Goal: Information Seeking & Learning: Learn about a topic

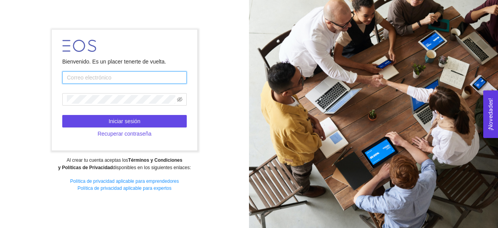
type input "[EMAIL_ADDRESS][DOMAIN_NAME]"
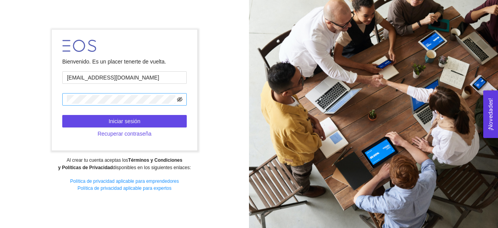
click at [181, 98] on icon "eye-invisible" at bounding box center [179, 99] width 5 height 5
click at [181, 98] on icon "eye" at bounding box center [179, 99] width 5 height 4
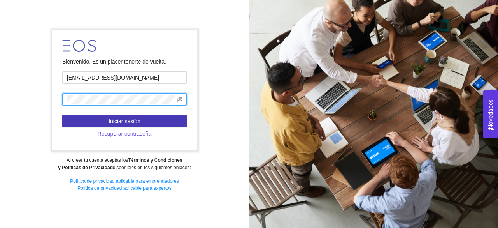
click at [152, 118] on button "Iniciar sesión" at bounding box center [124, 121] width 125 height 12
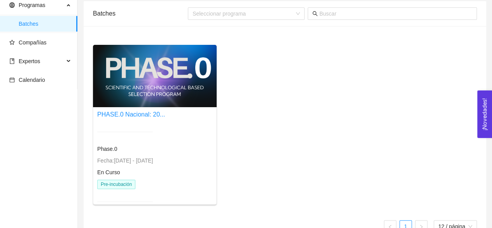
scroll to position [49, 0]
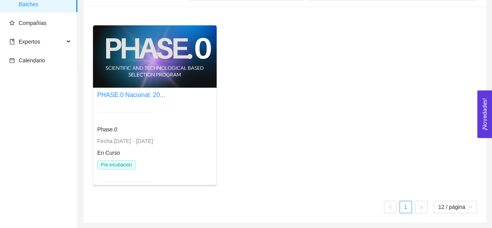
click at [149, 53] on div at bounding box center [155, 56] width 124 height 62
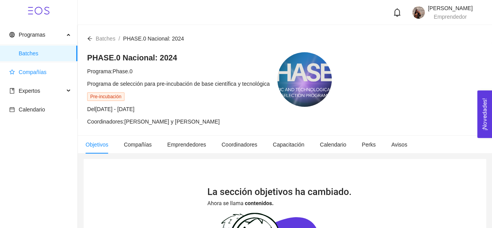
click at [49, 74] on span "Compañías" at bounding box center [40, 72] width 62 height 16
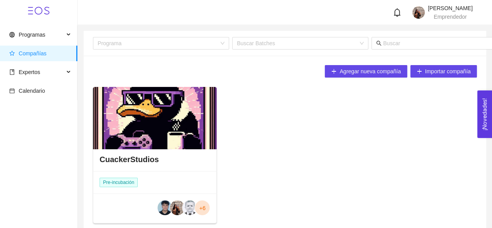
scroll to position [38, 0]
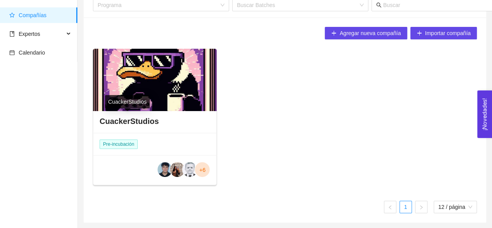
click at [143, 119] on h4 "CuackerStudios" at bounding box center [129, 121] width 59 height 11
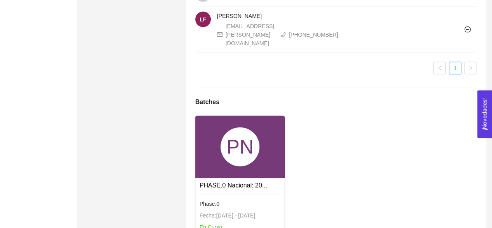
scroll to position [870, 0]
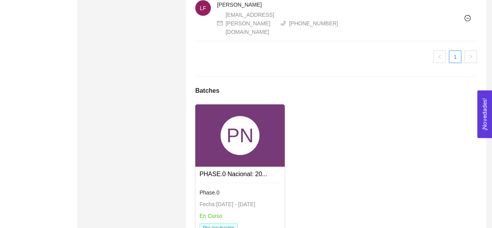
click at [241, 104] on div "PN" at bounding box center [240, 135] width 90 height 62
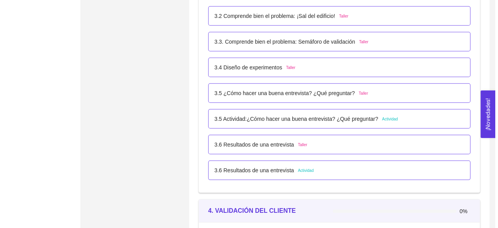
scroll to position [1082, 0]
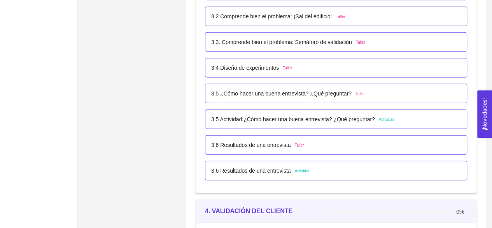
click at [289, 117] on p "3.5 Actividad:¿Cómo hacer una buena entrevista? ¿Qué preguntar?" at bounding box center [293, 119] width 164 height 9
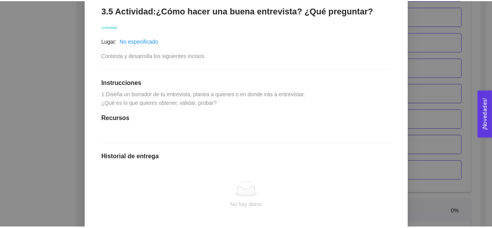
scroll to position [133, 0]
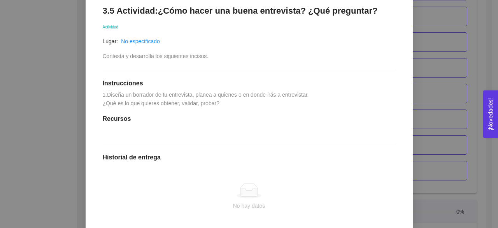
drag, startPoint x: 231, startPoint y: 117, endPoint x: 90, endPoint y: 103, distance: 142.3
click at [90, 103] on div "Anterior Siguiente 3.5 Actividad:¿Cómo hacer una buena entrevista? ¿Qué pregunt…" at bounding box center [249, 137] width 327 height 323
copy span "1.Diseña un borrador de tu entrevista, planea a quienes o en donde irás a entre…"
drag, startPoint x: 53, startPoint y: 51, endPoint x: 18, endPoint y: 41, distance: 36.0
click at [18, 41] on div "3. VALIDACIÓN DEL PROBLEMA Validación del problema Asignado por [PERSON_NAME] (…" at bounding box center [249, 114] width 498 height 228
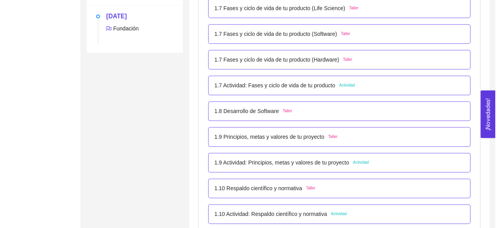
scroll to position [408, 0]
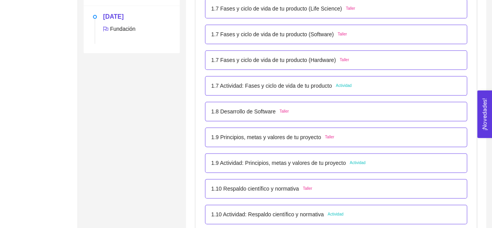
click at [267, 88] on p "1.7 Actividad: Fases y ciclo de vida de tu producto" at bounding box center [271, 85] width 121 height 9
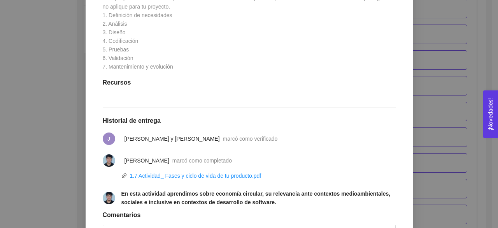
scroll to position [392, 0]
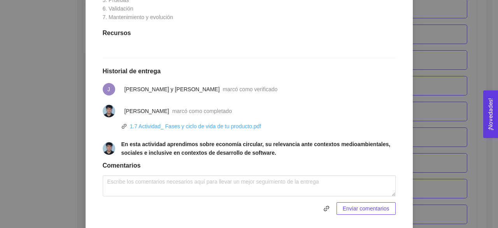
click at [210, 124] on link "1.7 Actividad_ Fases y ciclo de vida de tu producto.pdf" at bounding box center [196, 126] width 132 height 6
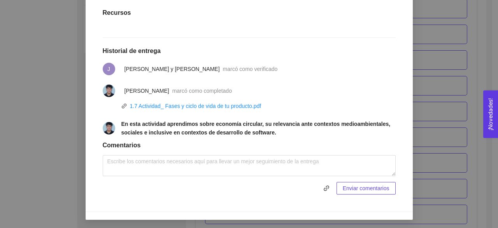
click at [72, 121] on div "1. DESARROLLO DEL PRODUCTO El emprendedor puede conocer los primeros pasos para…" at bounding box center [249, 114] width 498 height 228
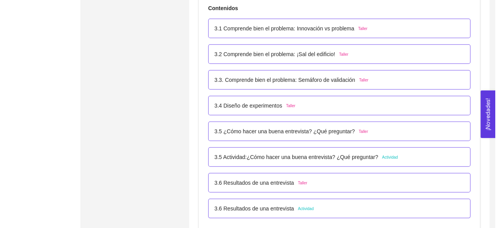
scroll to position [1045, 0]
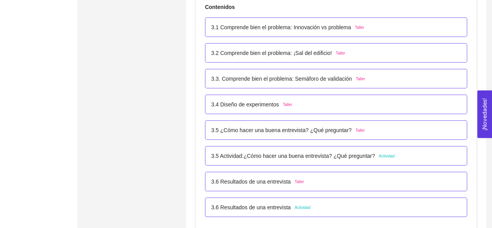
click at [233, 155] on p "3.5 Actividad:¿Cómo hacer una buena entrevista? ¿Qué preguntar?" at bounding box center [293, 155] width 164 height 9
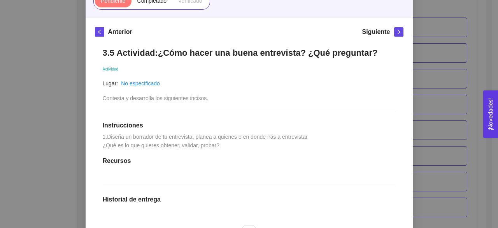
scroll to position [105, 0]
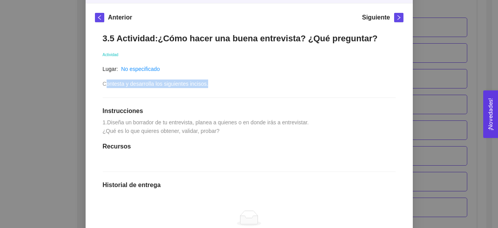
drag, startPoint x: 209, startPoint y: 90, endPoint x: 100, endPoint y: 95, distance: 108.7
click at [100, 95] on div "3.5 Actividad:¿Cómo hacer una buena entrevista? ¿Qué preguntar? Actividad Lugar…" at bounding box center [249, 170] width 309 height 291
copy span "Contesta y desarrolla los siguientes incisos."
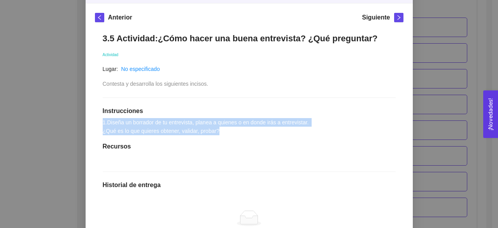
drag, startPoint x: 219, startPoint y: 141, endPoint x: 95, endPoint y: 127, distance: 125.7
click at [95, 127] on div "3.5 Actividad:¿Cómo hacer una buena entrevista? ¿Qué preguntar? Actividad Lugar…" at bounding box center [249, 170] width 309 height 291
copy span "1.Diseña un borrador de tu entrevista, planea a quienes o en donde irás a entre…"
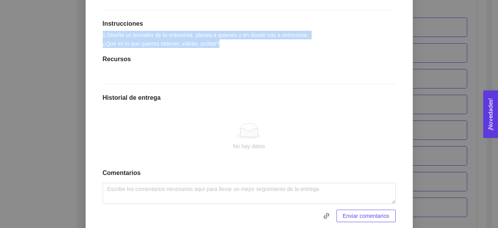
scroll to position [194, 0]
